Goal: Task Accomplishment & Management: Complete application form

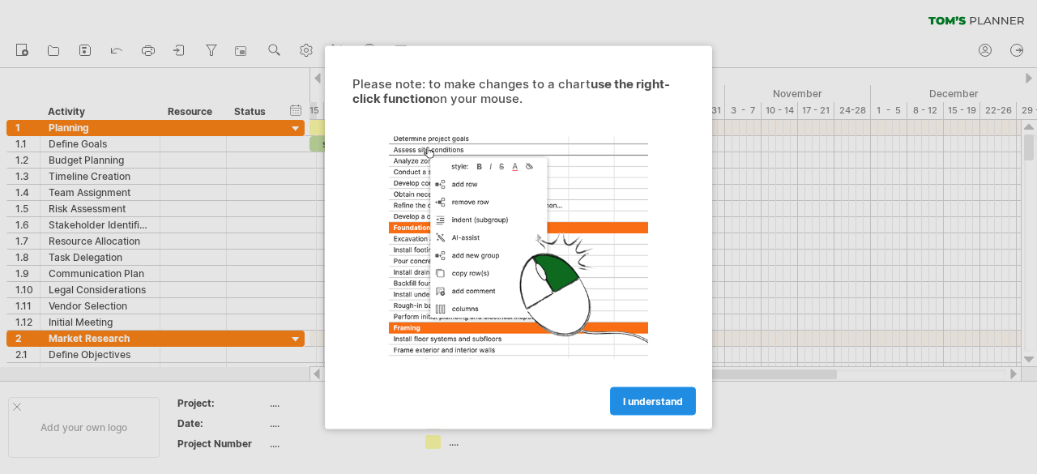
click at [638, 404] on span "I understand" at bounding box center [653, 400] width 60 height 12
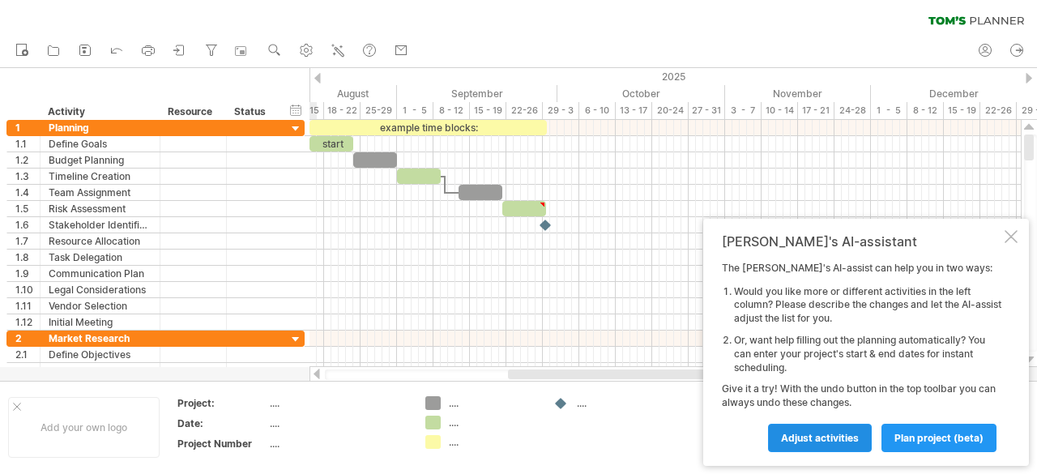
click at [797, 441] on span "Adjust activities" at bounding box center [820, 438] width 78 height 12
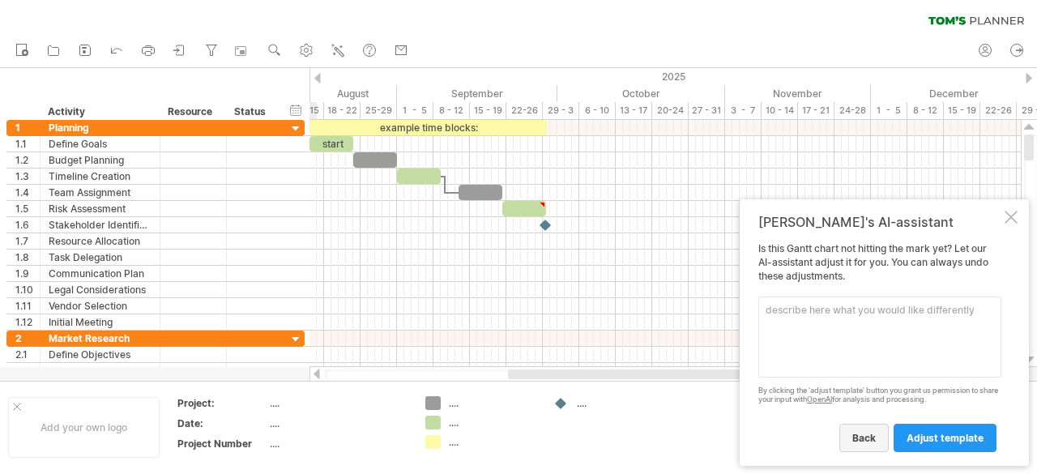
click at [872, 436] on span "back" at bounding box center [863, 438] width 23 height 12
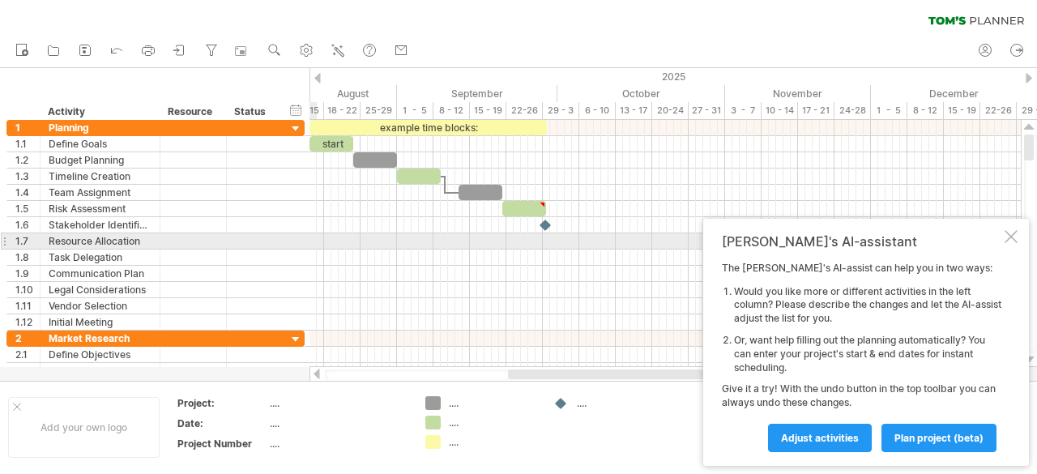
click at [1009, 237] on div at bounding box center [1010, 236] width 13 height 13
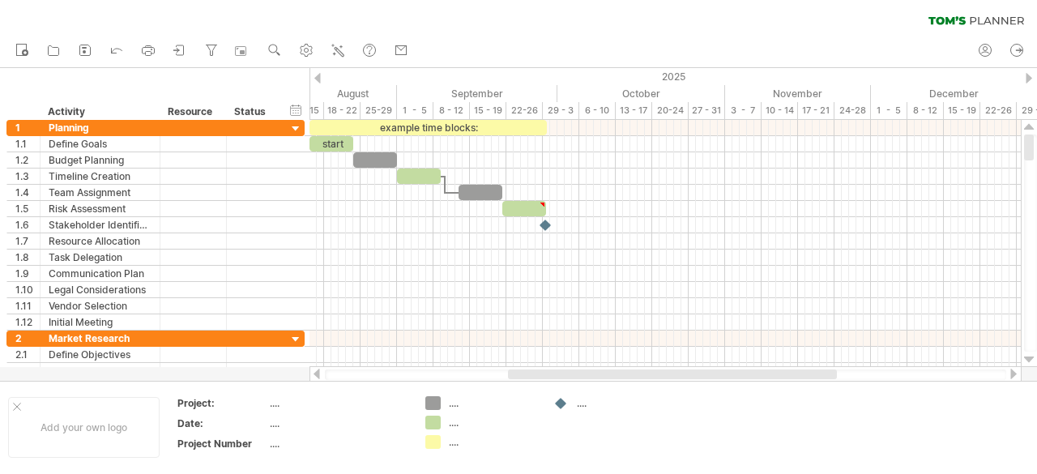
drag, startPoint x: 1032, startPoint y: 155, endPoint x: 1036, endPoint y: 75, distance: 79.5
click at [1036, 75] on div "Trying to reach [DOMAIN_NAME] Connected again... 0% clear filter new 1" at bounding box center [518, 237] width 1037 height 474
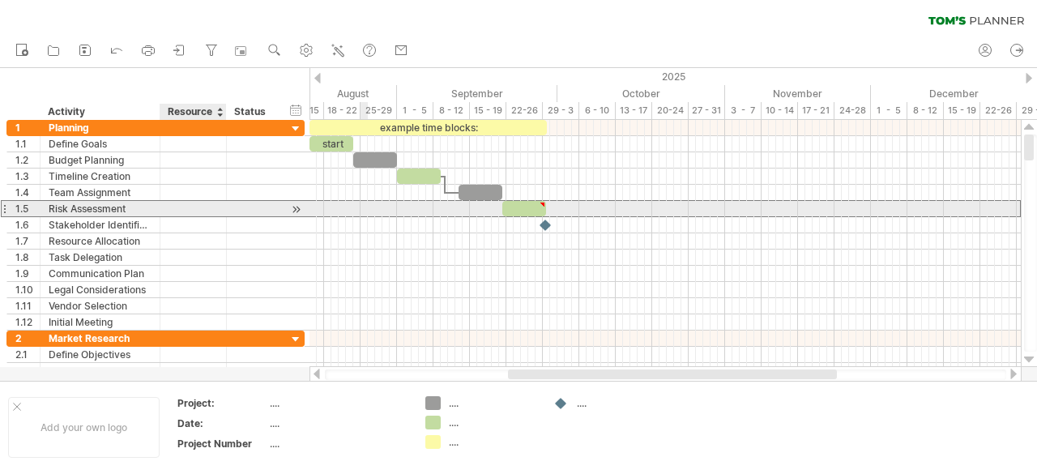
click at [190, 202] on div at bounding box center [192, 208] width 49 height 15
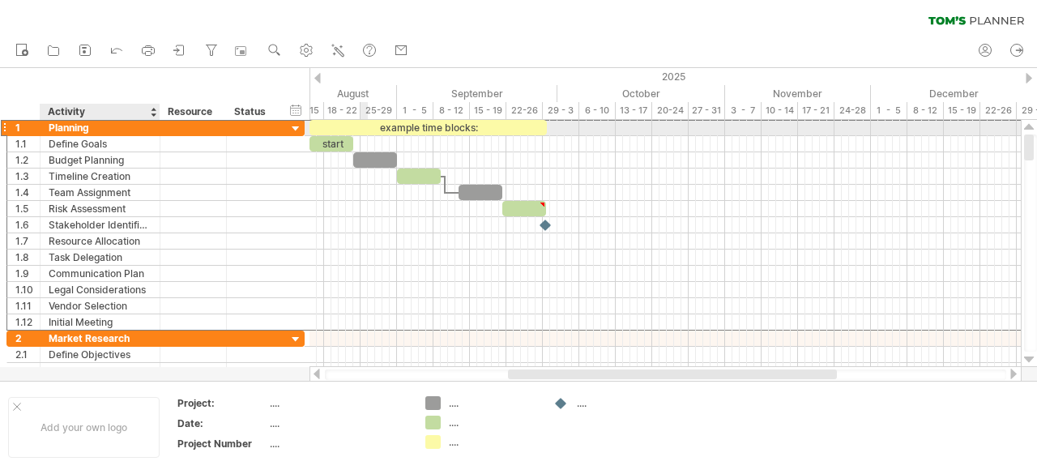
click at [113, 129] on div "Planning" at bounding box center [100, 127] width 103 height 15
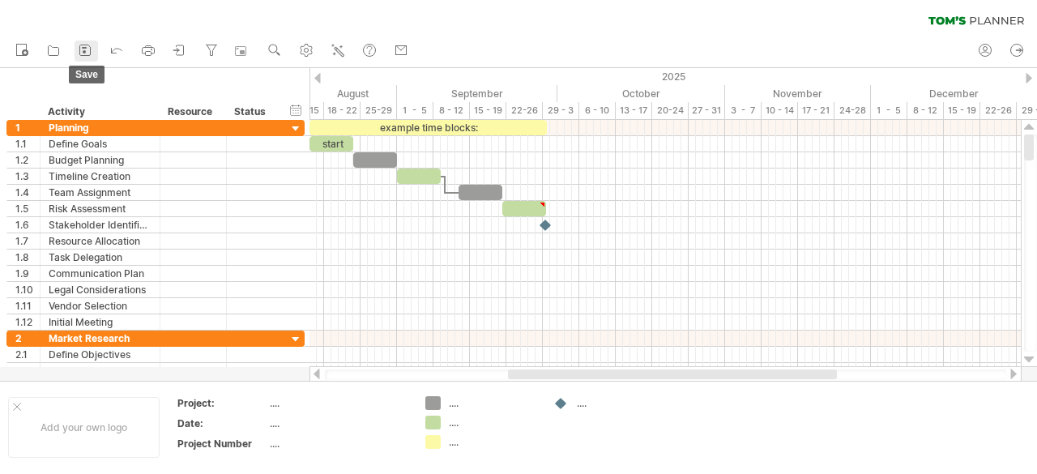
click at [83, 51] on rect at bounding box center [84, 51] width 3 height 3
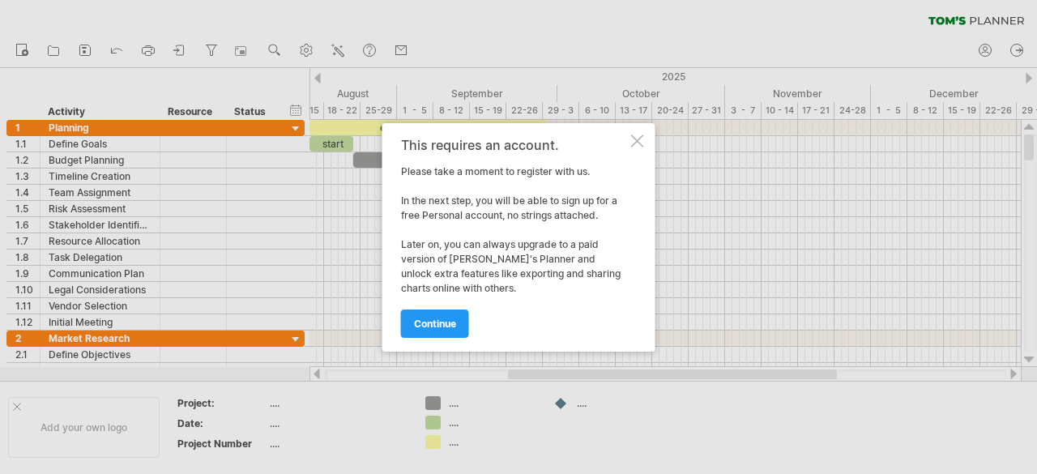
click at [642, 142] on div at bounding box center [637, 140] width 13 height 13
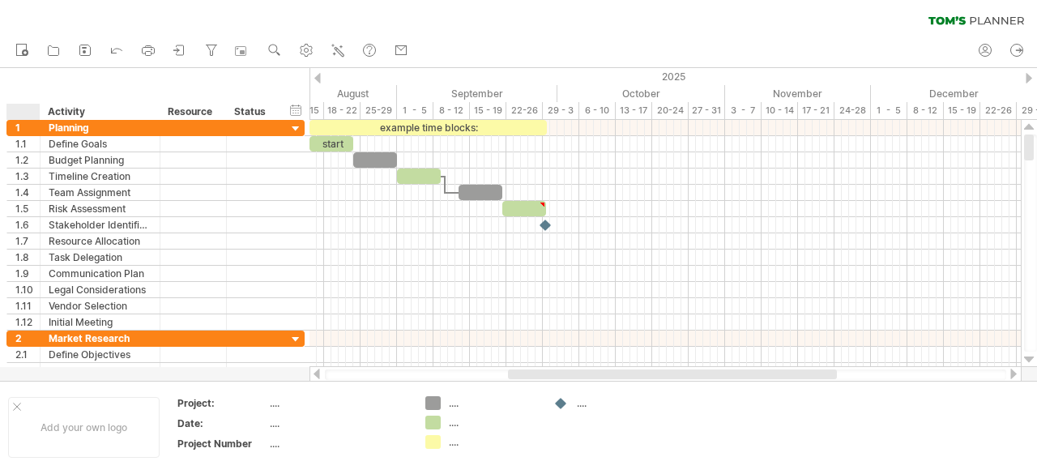
click at [15, 104] on div at bounding box center [27, 112] width 24 height 16
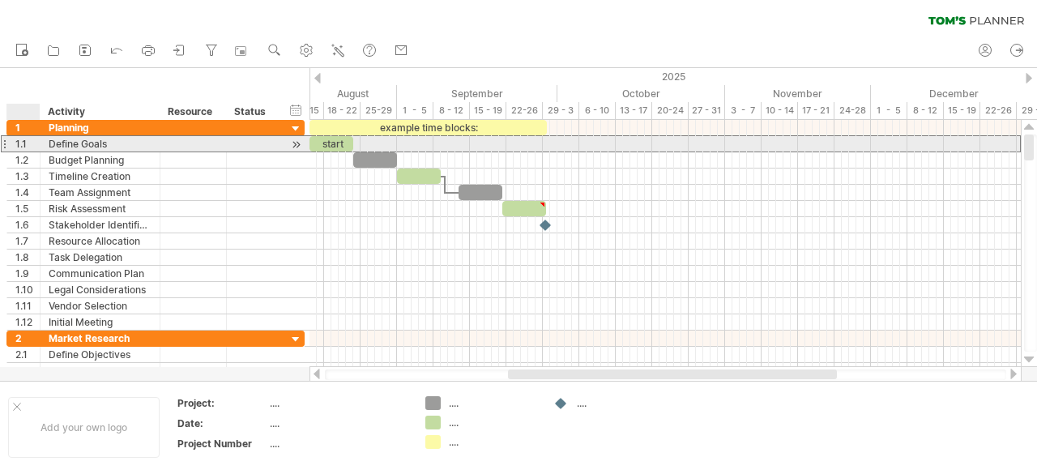
click at [23, 147] on div "1.1" at bounding box center [27, 143] width 24 height 15
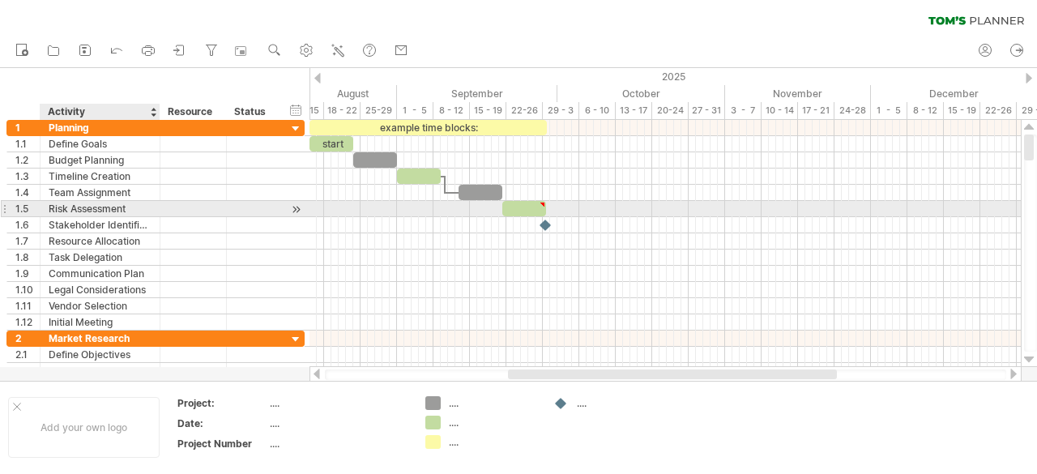
drag, startPoint x: 24, startPoint y: 113, endPoint x: 60, endPoint y: 204, distance: 98.2
click at [60, 204] on div "Trying to reach [DOMAIN_NAME] Connected again... 0% clear filter new 1" at bounding box center [518, 237] width 1037 height 474
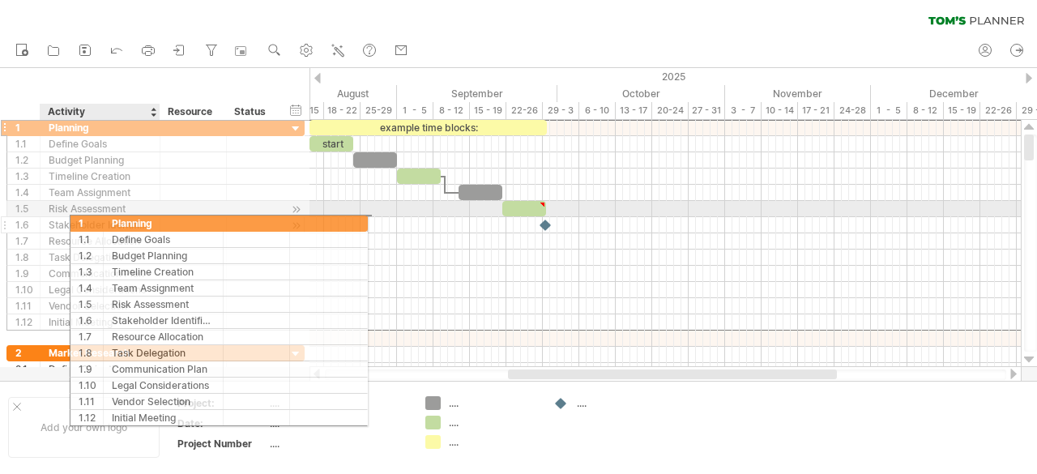
drag, startPoint x: 102, startPoint y: 126, endPoint x: 162, endPoint y: 218, distance: 110.1
click at [162, 218] on div "**********" at bounding box center [155, 224] width 298 height 211
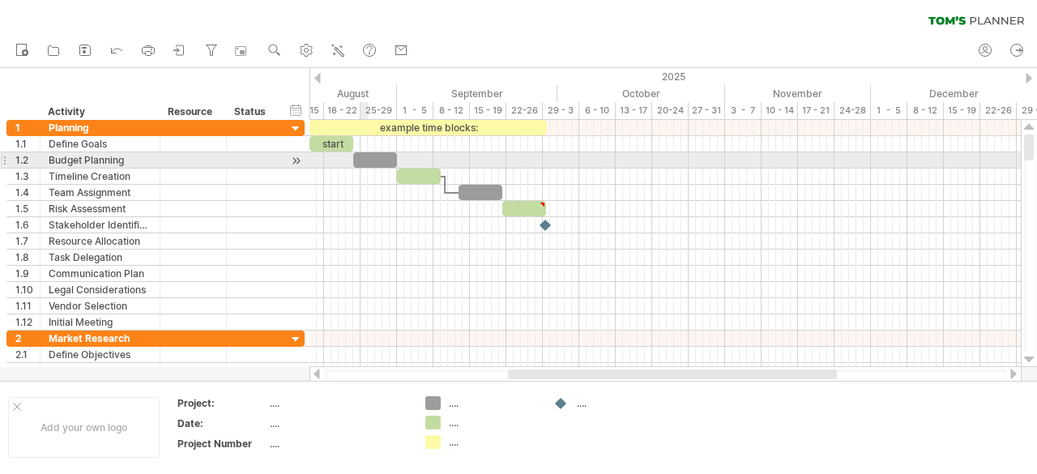
click at [367, 167] on div at bounding box center [664, 160] width 711 height 16
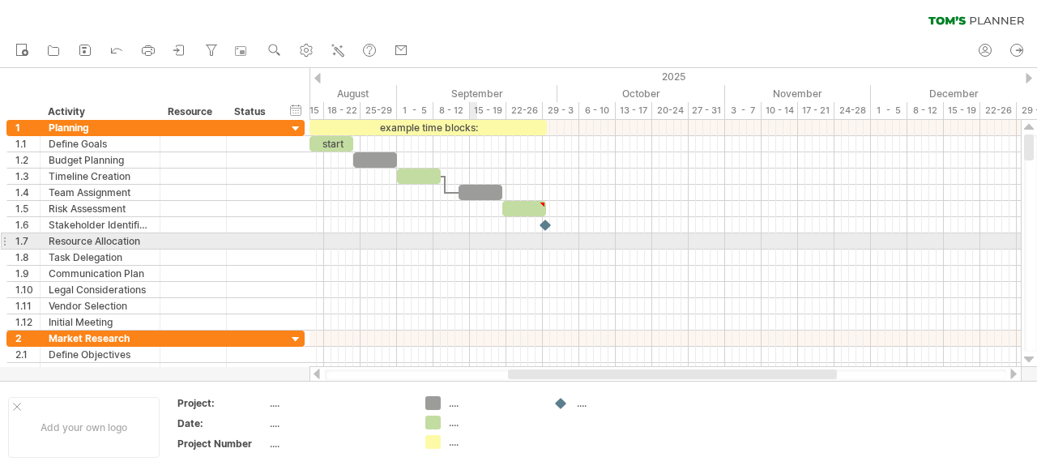
click at [471, 245] on div at bounding box center [664, 241] width 711 height 16
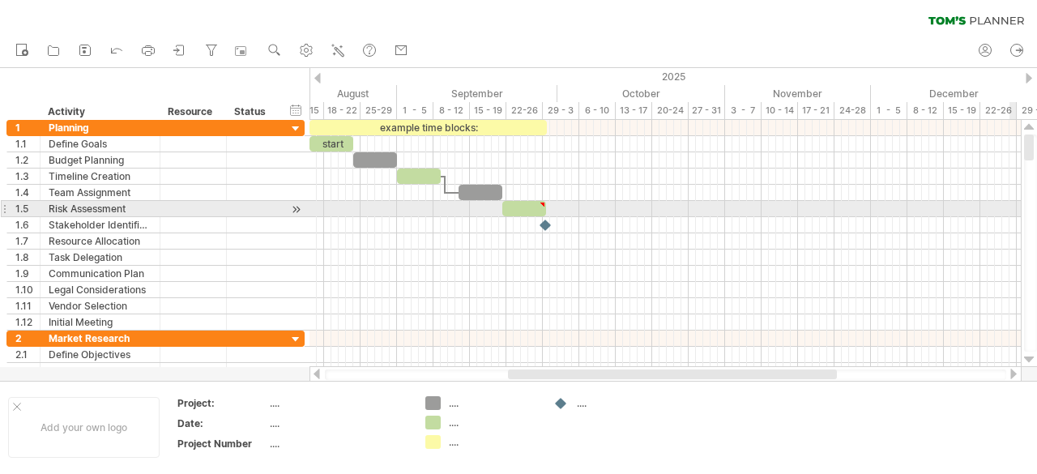
drag, startPoint x: 1031, startPoint y: 147, endPoint x: 1036, endPoint y: 56, distance: 90.9
click at [1036, 56] on div "Trying to reach [DOMAIN_NAME] Connected again... 0% clear filter new 1" at bounding box center [518, 237] width 1037 height 474
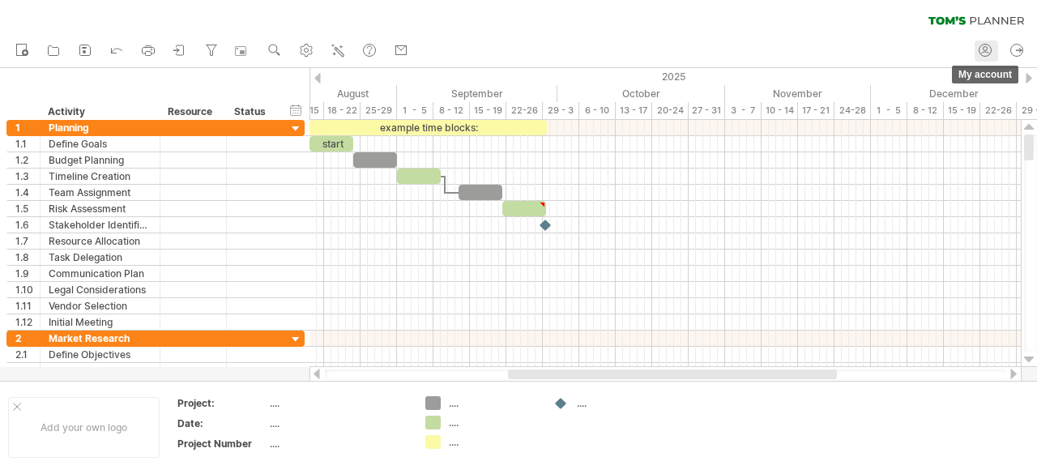
click at [983, 49] on circle at bounding box center [985, 49] width 4 height 4
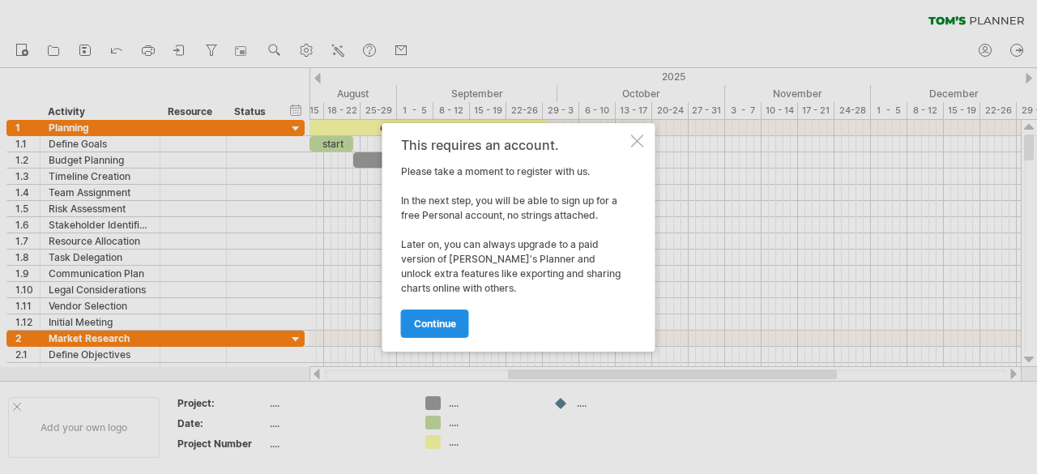
click at [446, 322] on span "continue" at bounding box center [435, 324] width 42 height 12
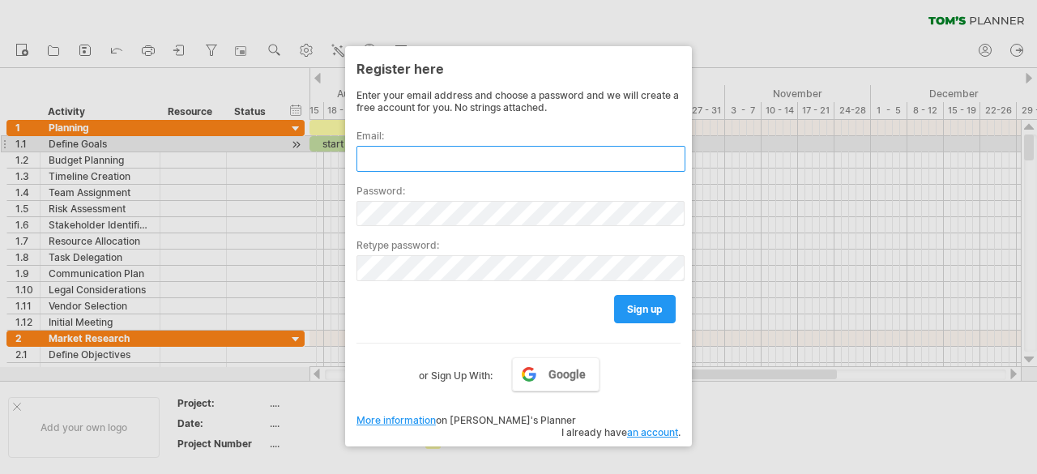
click at [390, 152] on input "text" at bounding box center [520, 159] width 329 height 26
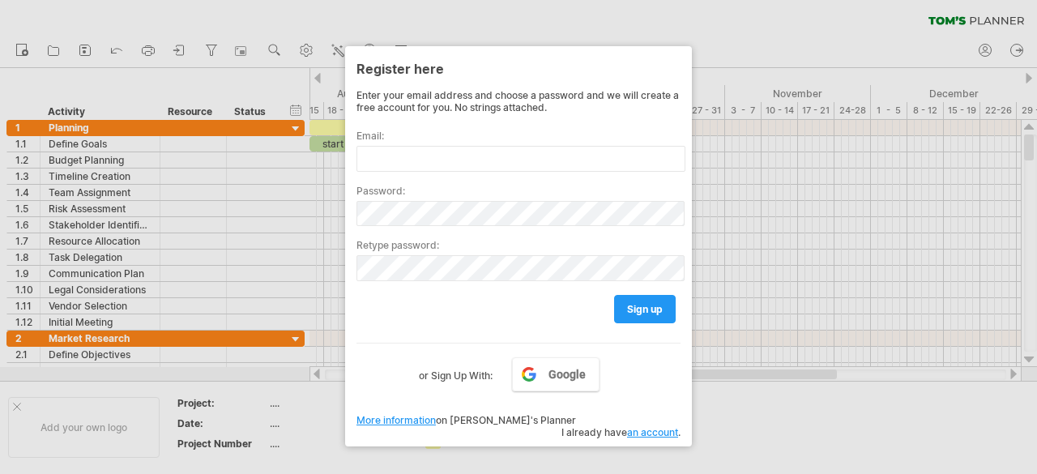
click at [448, 373] on label "or Sign Up With:" at bounding box center [456, 371] width 74 height 28
click at [581, 368] on span "Google" at bounding box center [566, 374] width 37 height 13
